Goal: Task Accomplishment & Management: Manage account settings

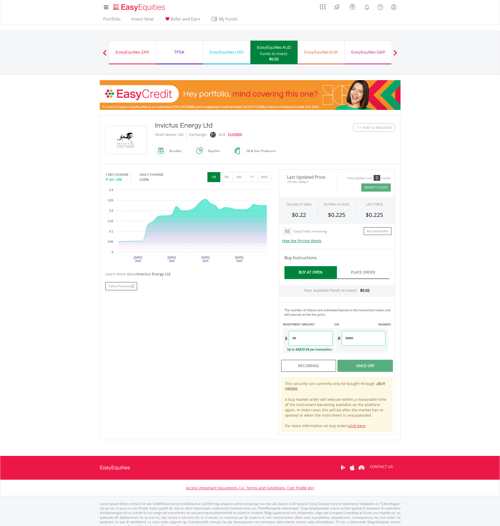
click at [370, 126] on span "+ Add to Watchlist" at bounding box center [376, 127] width 32 height 5
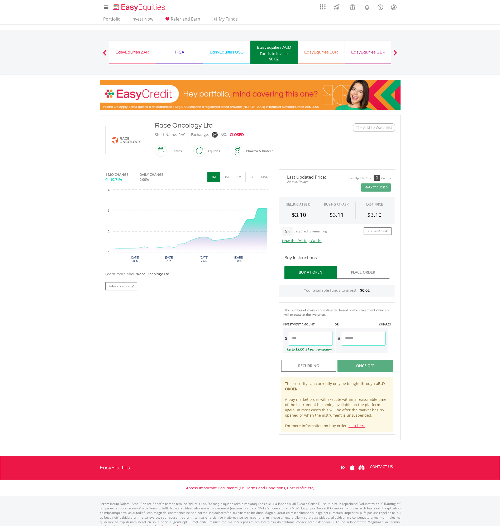
click at [365, 129] on span "+ Add to Watchlist" at bounding box center [376, 127] width 32 height 5
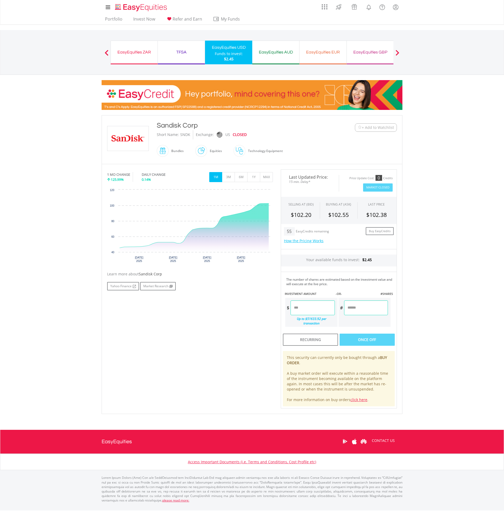
click at [373, 129] on span "+ Add to Watchlist" at bounding box center [378, 127] width 32 height 5
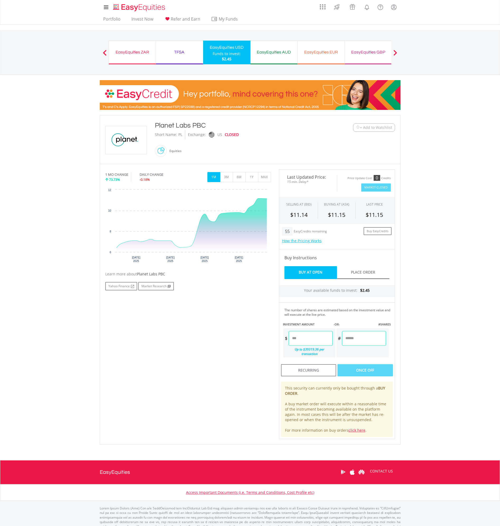
click at [378, 129] on span "+ Add to Watchlist" at bounding box center [376, 127] width 32 height 5
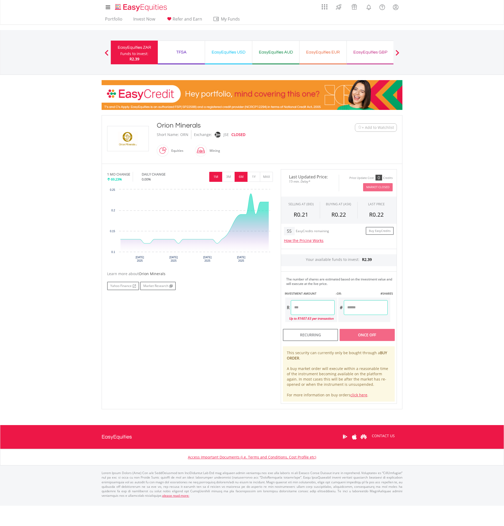
click at [243, 178] on button "6M" at bounding box center [240, 177] width 13 height 10
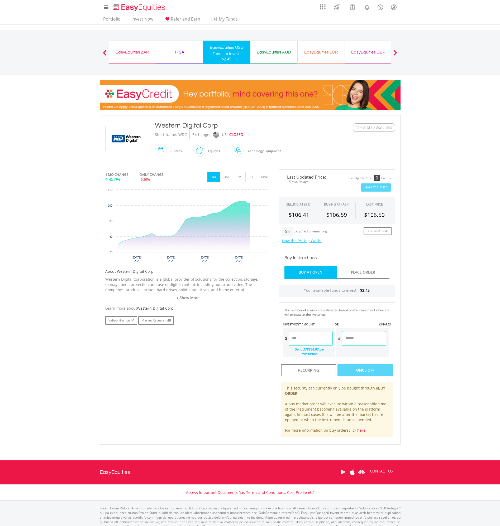
click at [368, 129] on span "+ Add to Watchlist" at bounding box center [376, 127] width 32 height 5
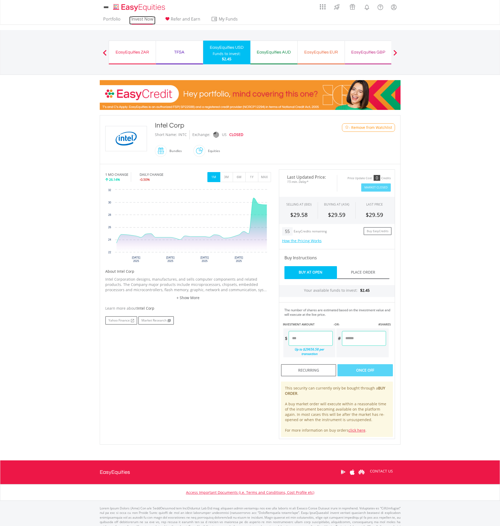
click at [137, 19] on link "Invest Now" at bounding box center [142, 20] width 26 height 8
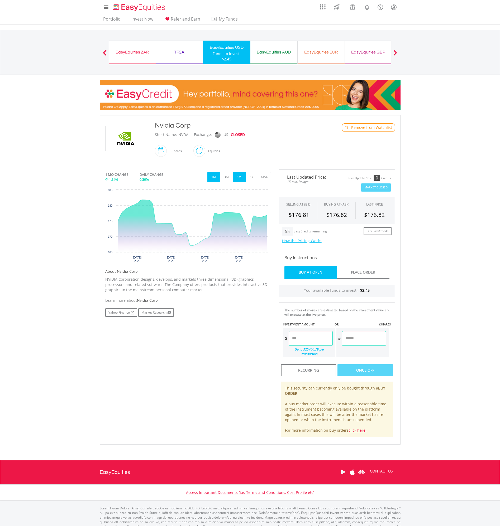
click at [243, 182] on button "6M" at bounding box center [239, 177] width 13 height 10
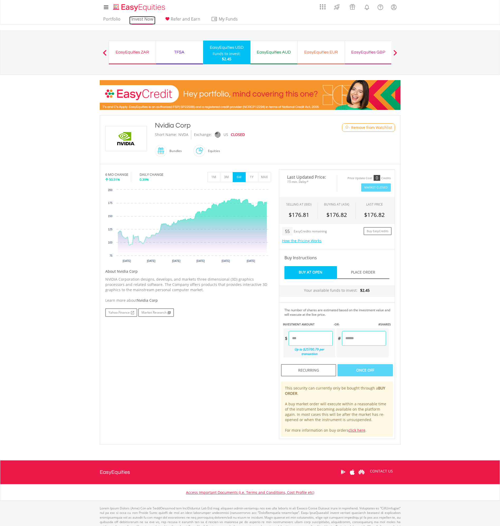
click at [136, 20] on link "Invest Now" at bounding box center [142, 20] width 26 height 8
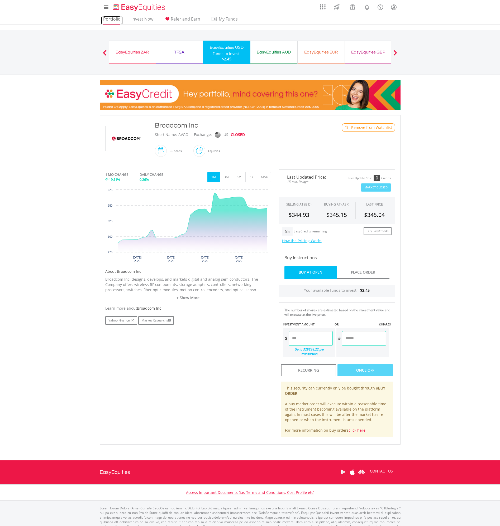
click at [117, 20] on link "Portfolio" at bounding box center [112, 20] width 22 height 8
